Goal: Task Accomplishment & Management: Manage account settings

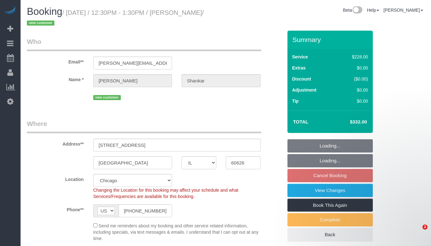
select select "IL"
select select "512"
select select "number:1"
select select "number:58"
select select "number:139"
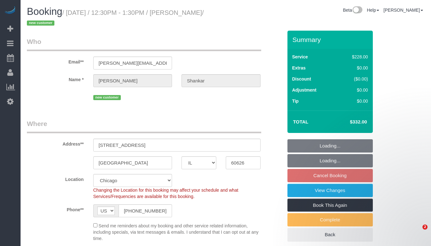
select select "number:106"
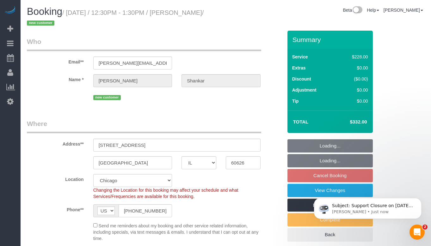
select select "spot1"
select select "2"
select select "6"
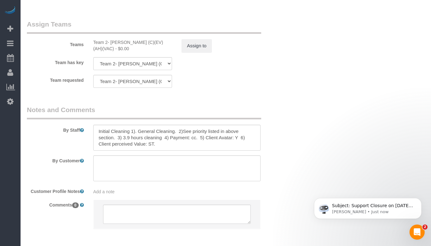
scroll to position [1146, 0]
